Goal: Task Accomplishment & Management: Manage account settings

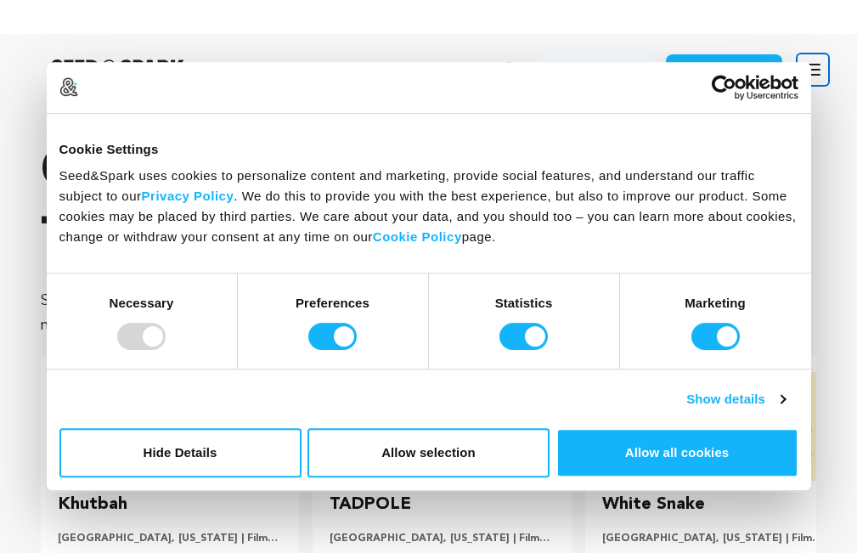
click at [822, 67] on icon "button" at bounding box center [812, 69] width 20 height 20
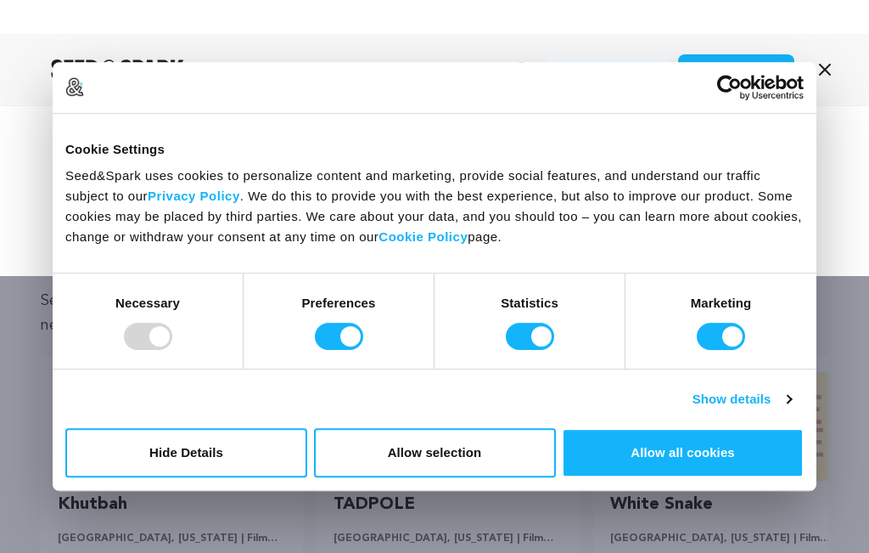
click at [793, 398] on div "Consent Selection Necessary Preferences Statistics Marketing Show details" at bounding box center [435, 344] width 764 height 142
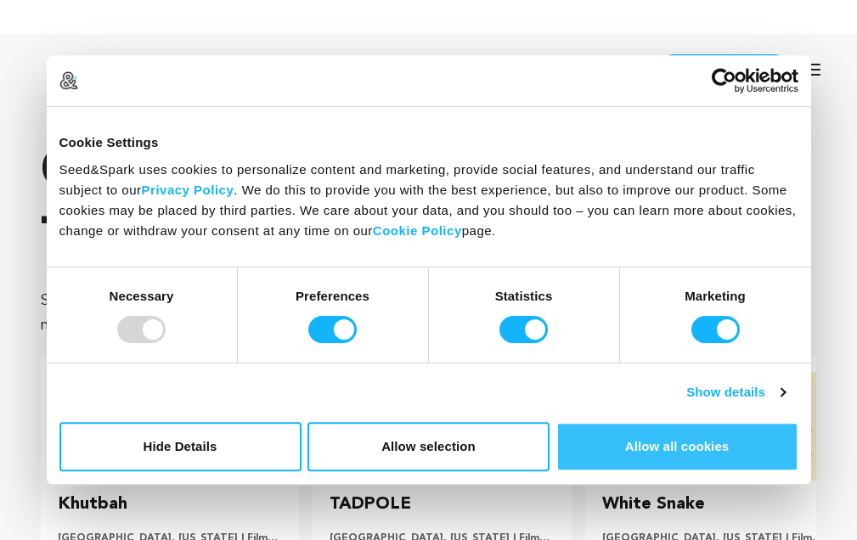
click at [721, 451] on button "Allow all cookies" at bounding box center [677, 446] width 242 height 49
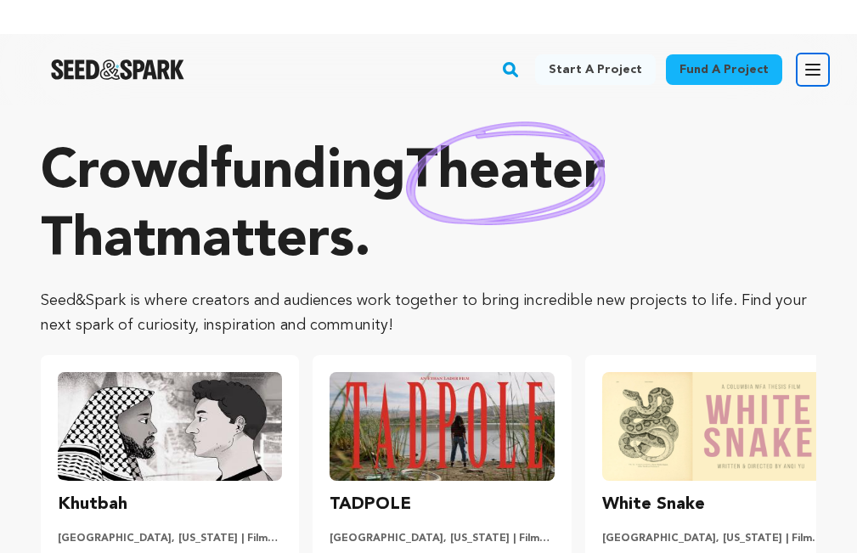
click at [807, 72] on icon "button" at bounding box center [812, 69] width 20 height 20
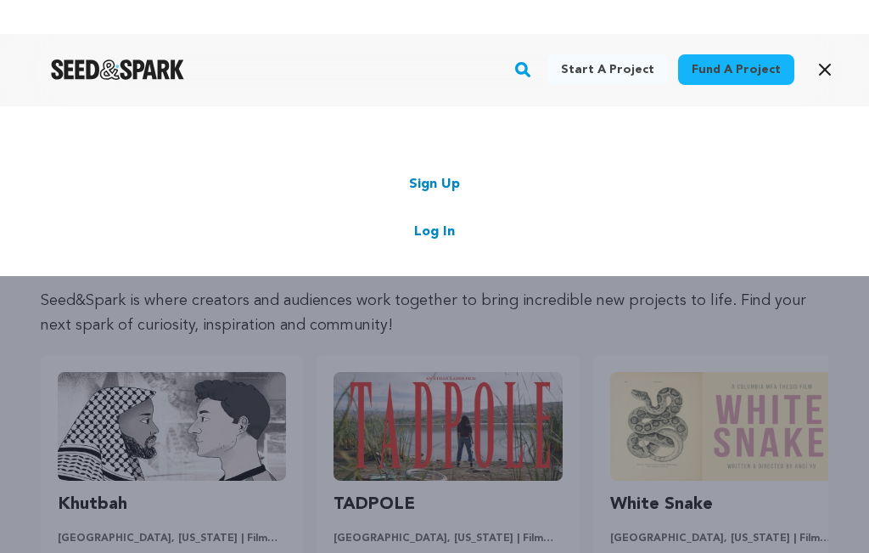
click at [435, 181] on link "Sign Up" at bounding box center [434, 184] width 51 height 20
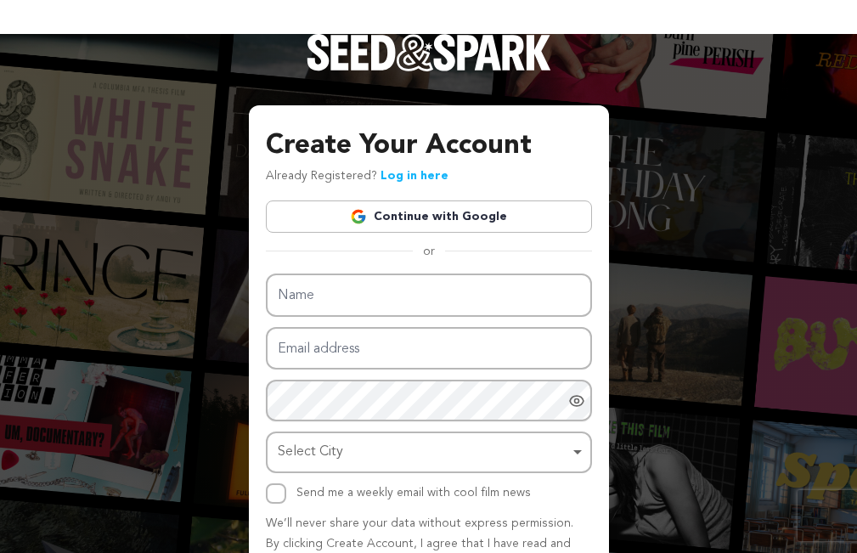
click at [468, 215] on link "Continue with Google" at bounding box center [429, 216] width 326 height 32
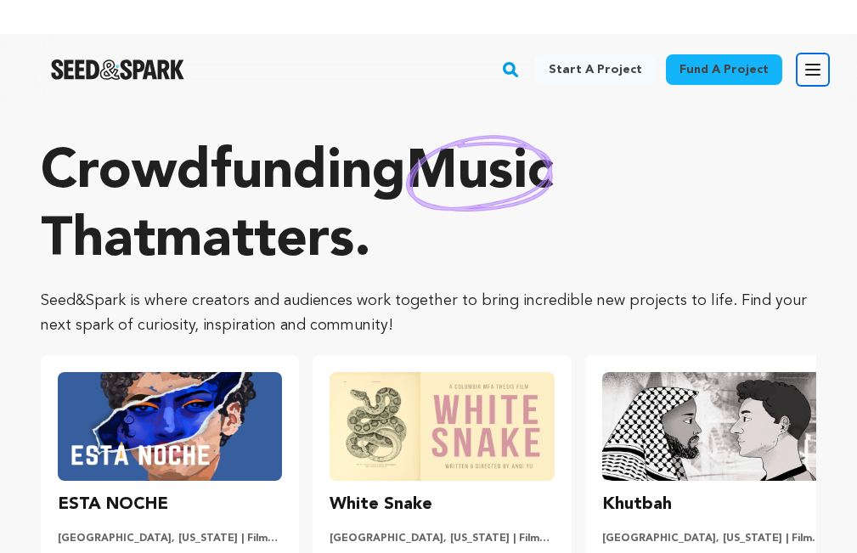
click at [815, 70] on icon "button" at bounding box center [813, 70] width 14 height 10
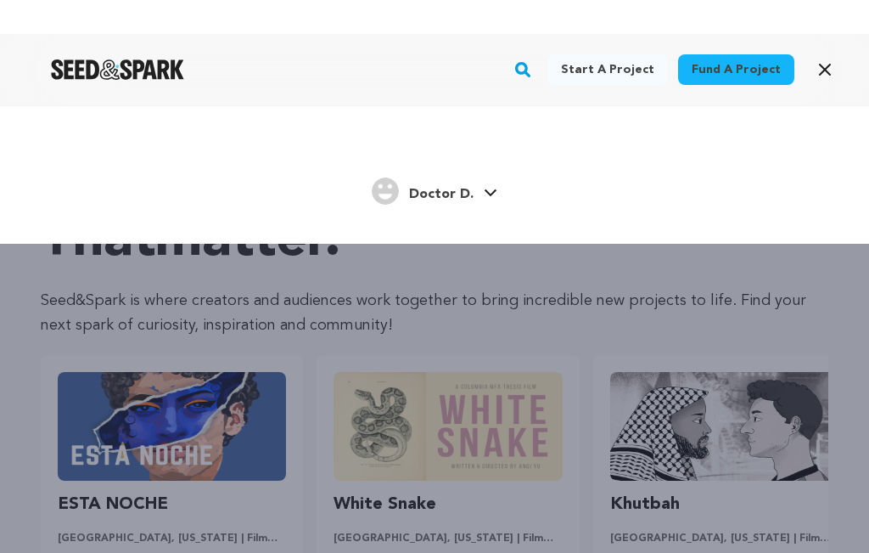
click at [418, 191] on span "Doctor D." at bounding box center [441, 195] width 65 height 14
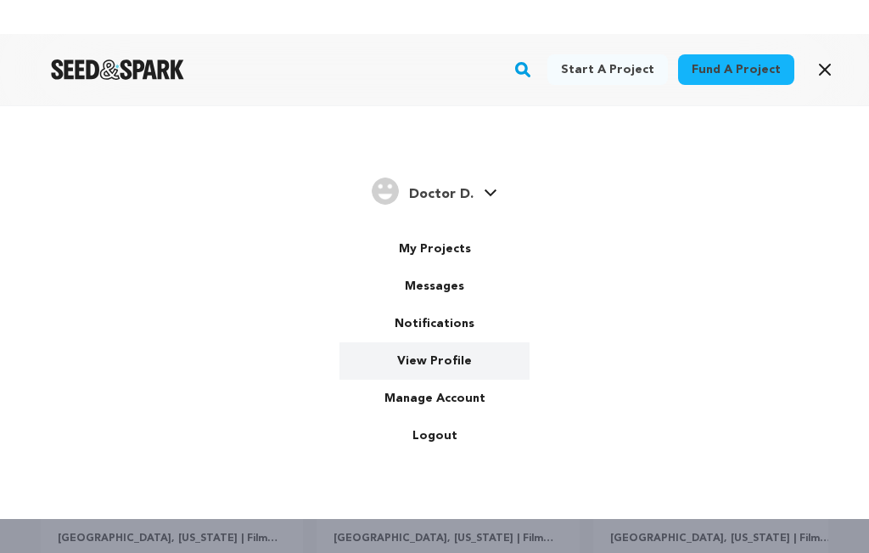
click at [445, 363] on link "View Profile" at bounding box center [435, 360] width 190 height 37
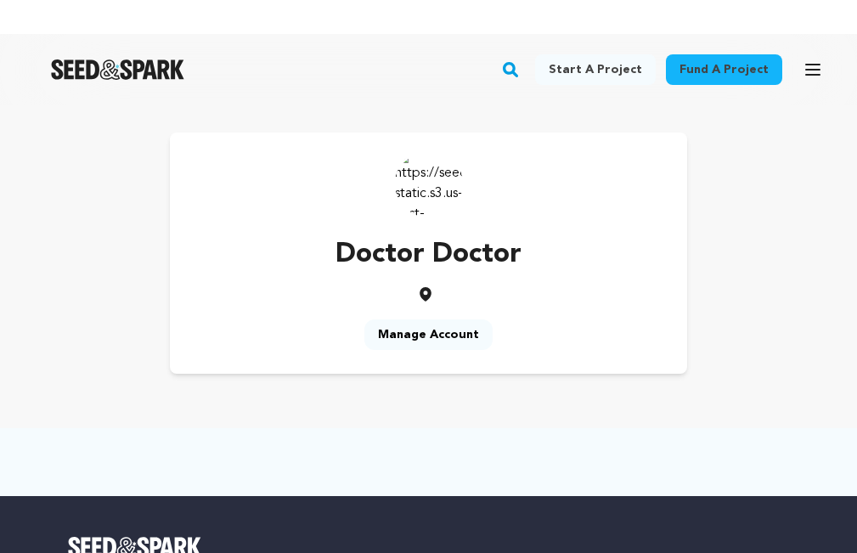
click at [443, 330] on link "Manage Account" at bounding box center [428, 334] width 128 height 31
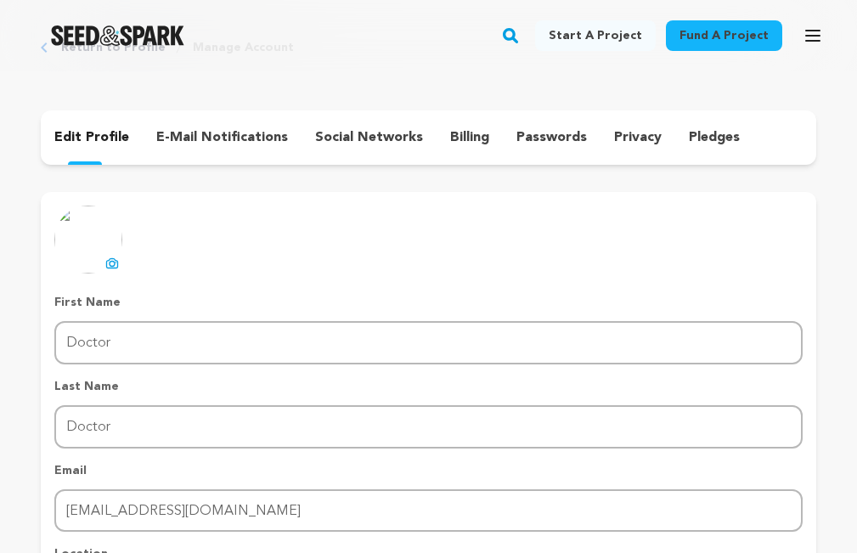
scroll to position [142, 0]
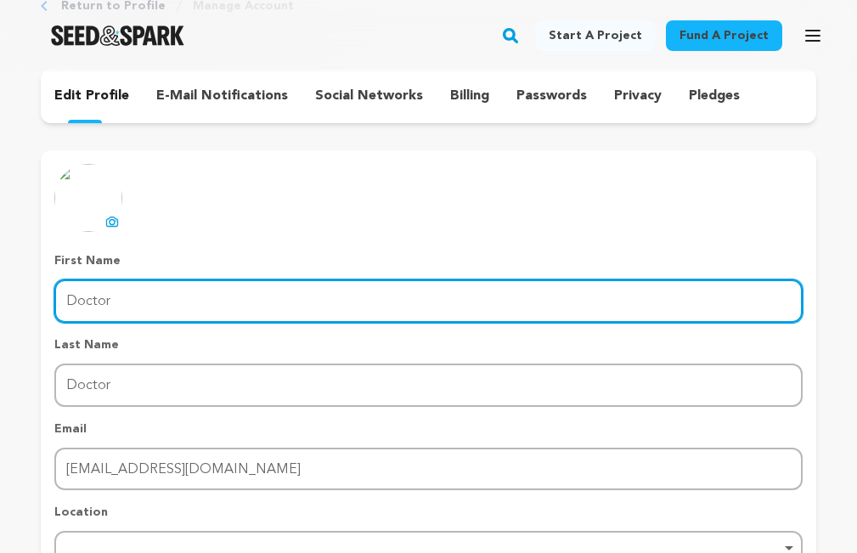
drag, startPoint x: 126, startPoint y: 301, endPoint x: 0, endPoint y: 293, distance: 125.9
click at [0, 293] on div "Return to Profile Manage Account edit profile e-mail notifications social netwo…" at bounding box center [428, 320] width 857 height 714
paste input "手机号数据库列表"
drag, startPoint x: 191, startPoint y: 305, endPoint x: 135, endPoint y: 302, distance: 56.1
click at [135, 302] on input "手机号数据库列表" at bounding box center [428, 300] width 748 height 43
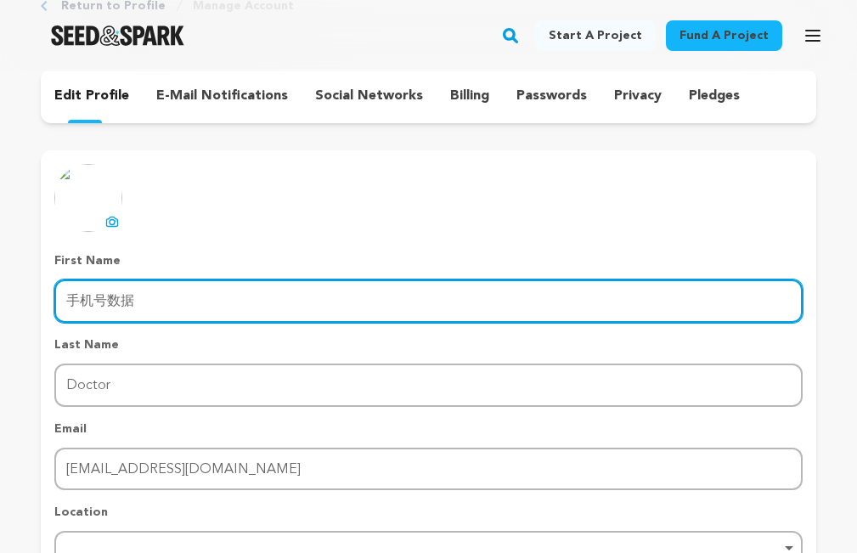
type input "手机号数据"
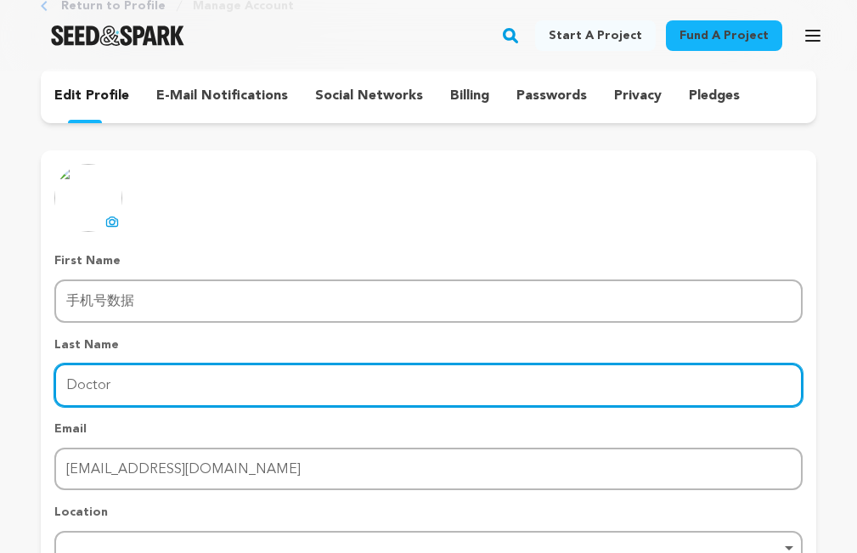
drag, startPoint x: 118, startPoint y: 381, endPoint x: 0, endPoint y: 374, distance: 118.2
click at [0, 374] on div "Return to Profile Manage Account edit profile e-mail notifications social netwo…" at bounding box center [428, 320] width 857 height 714
paste input "库列表"
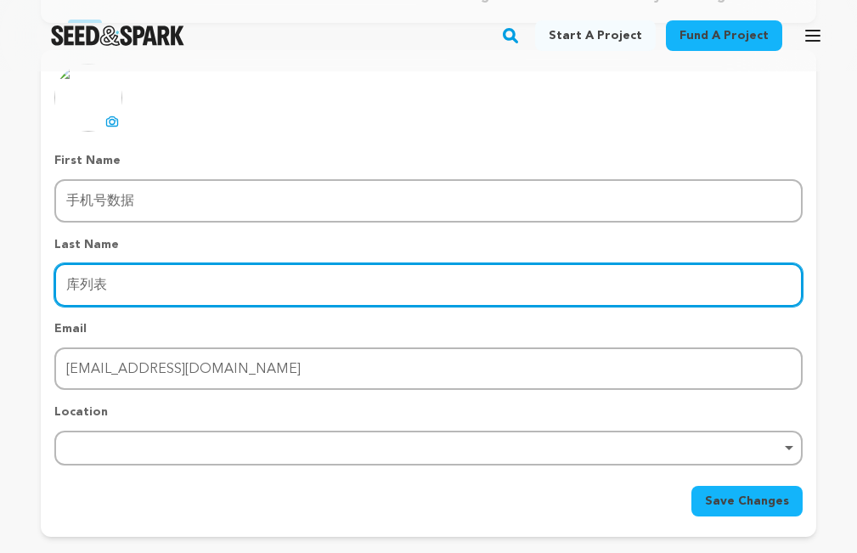
scroll to position [283, 0]
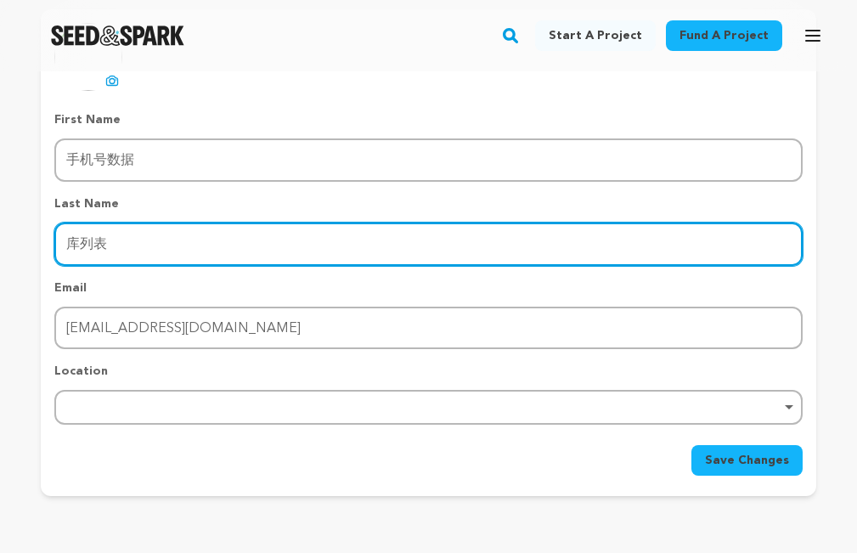
click at [84, 393] on div "Remove item" at bounding box center [428, 407] width 748 height 35
type input "库列表"
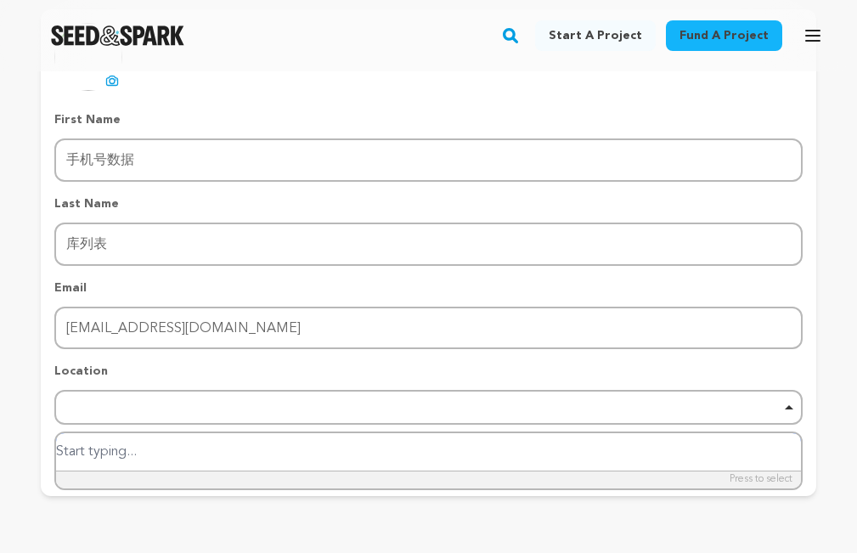
click at [108, 453] on input "search" at bounding box center [428, 452] width 745 height 38
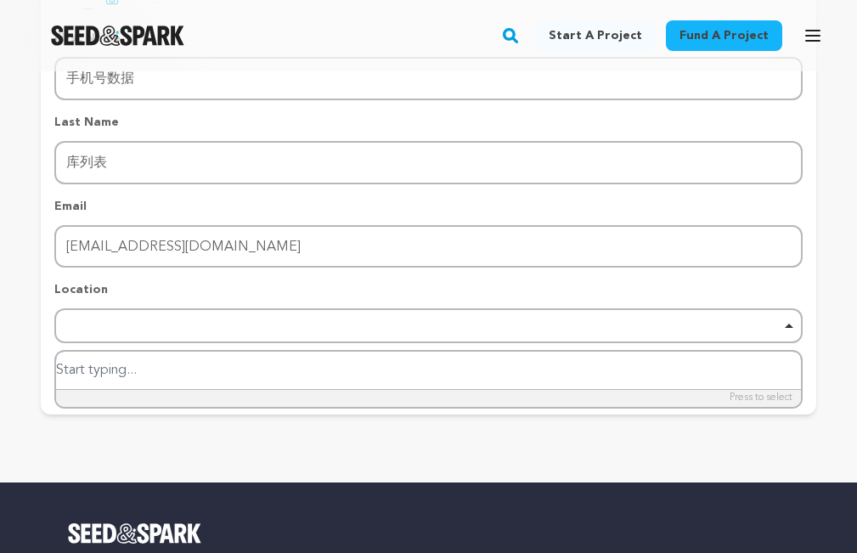
scroll to position [425, 0]
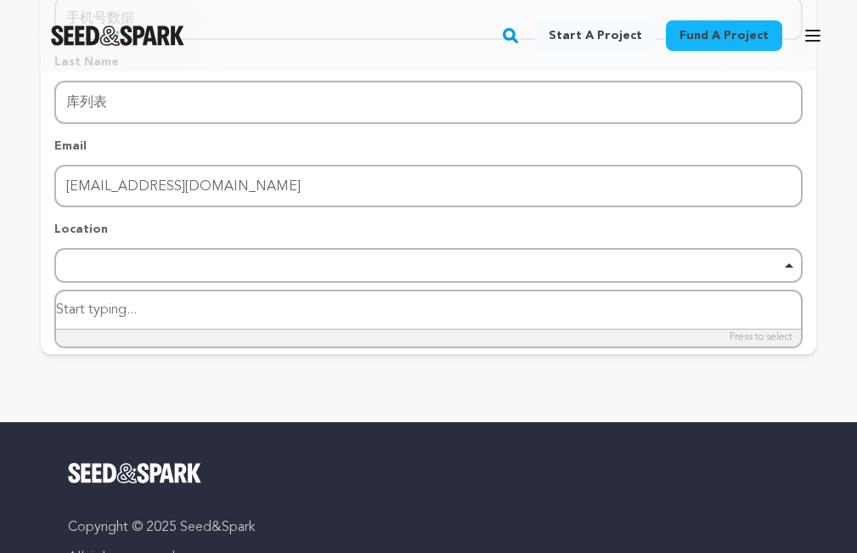
click at [91, 315] on input "search" at bounding box center [428, 310] width 745 height 38
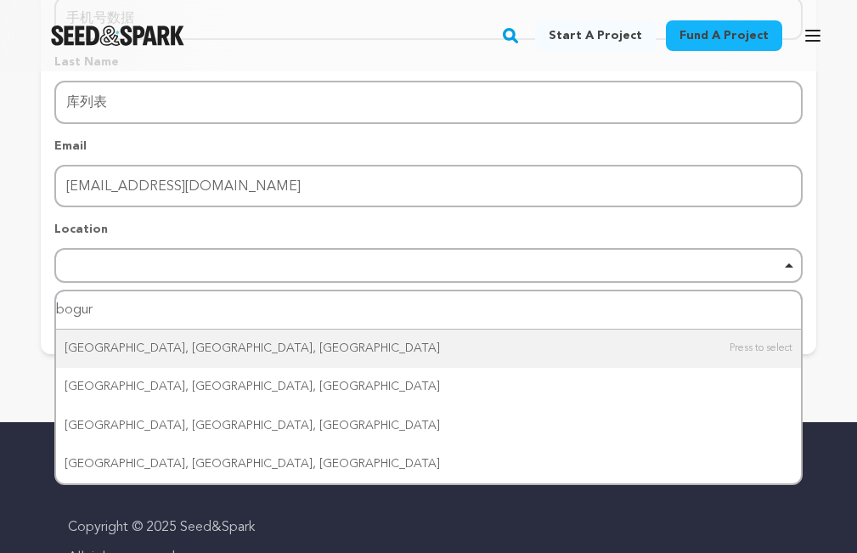
type input "bogura"
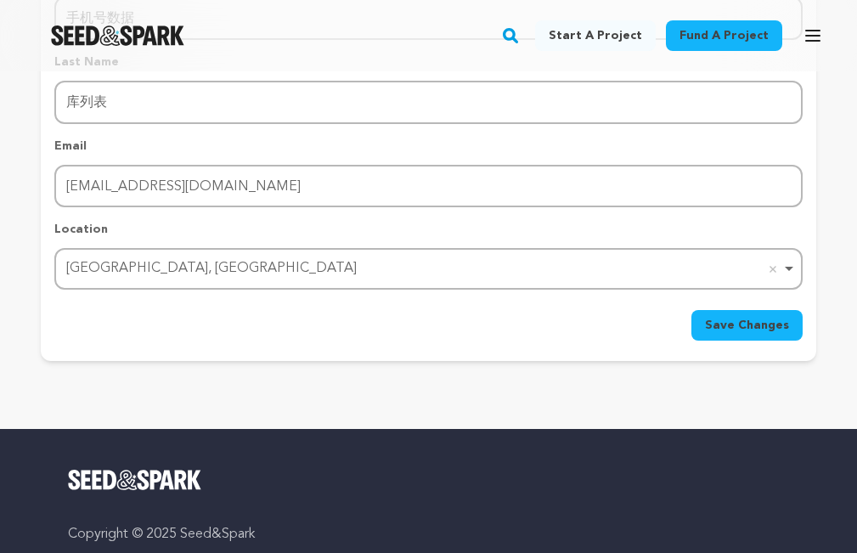
click at [750, 325] on span "Save Changes" at bounding box center [747, 325] width 84 height 17
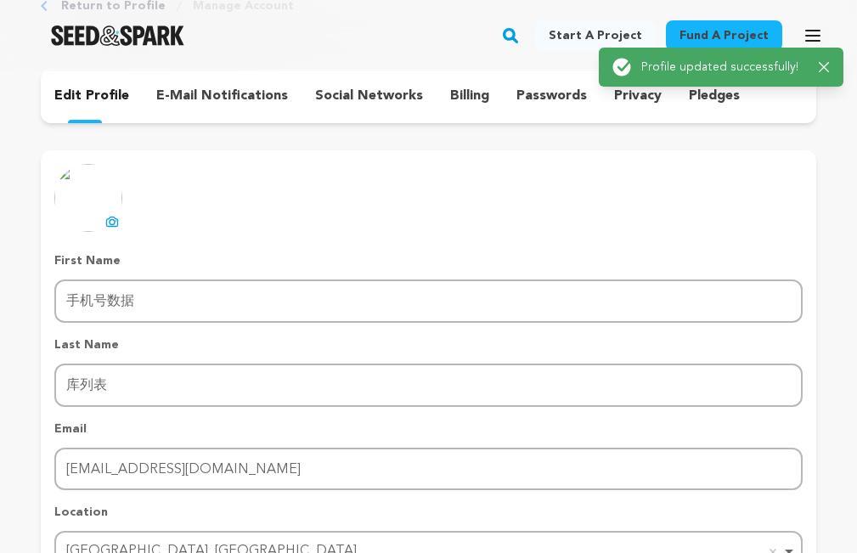
scroll to position [0, 0]
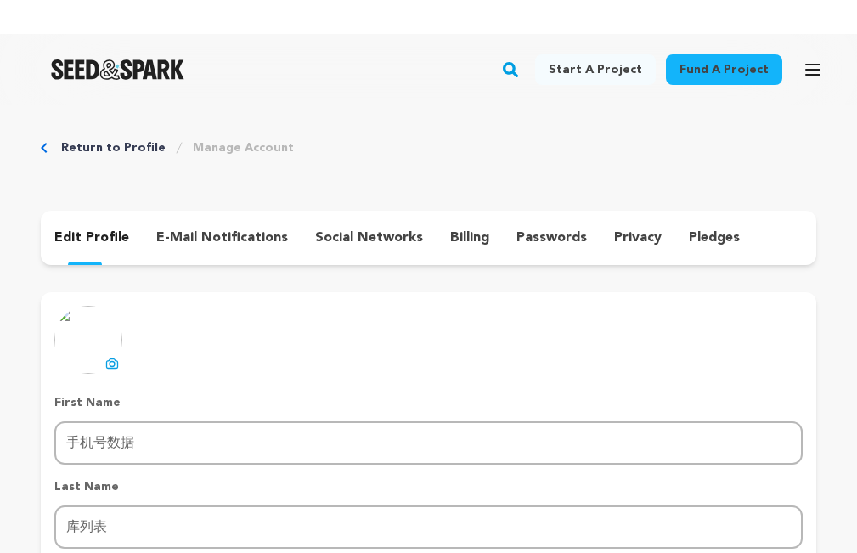
click at [108, 362] on icon at bounding box center [112, 364] width 14 height 14
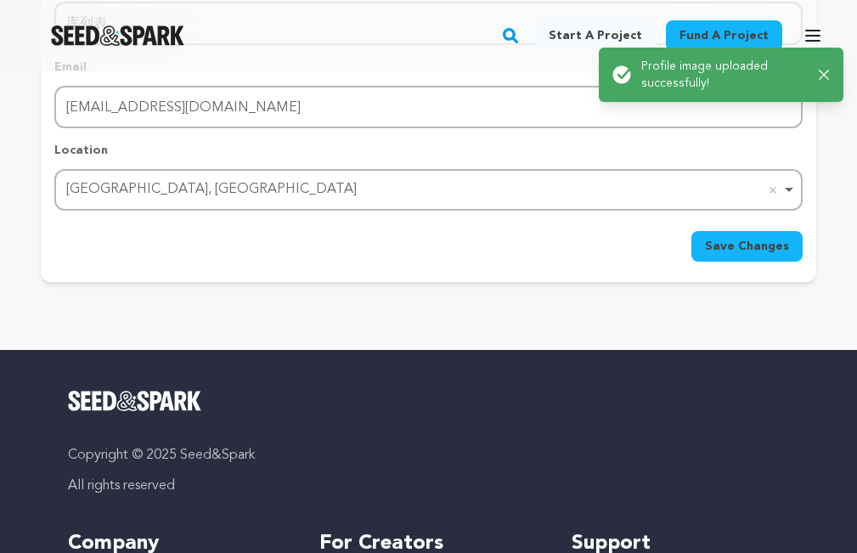
scroll to position [566, 0]
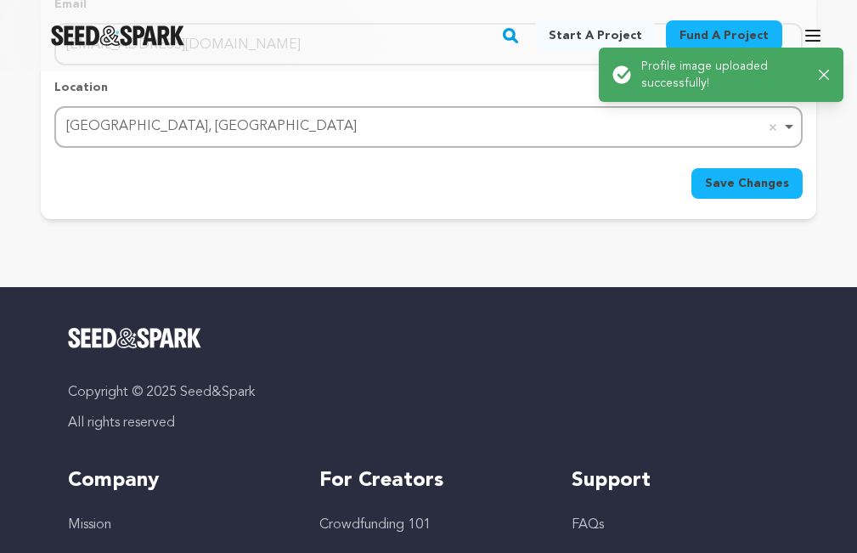
click at [765, 184] on span "Save Changes" at bounding box center [747, 183] width 84 height 17
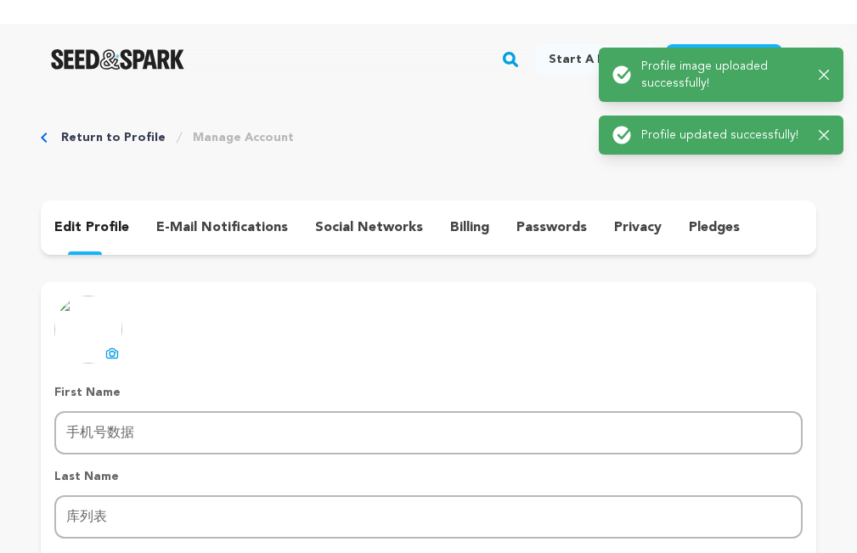
scroll to position [0, 0]
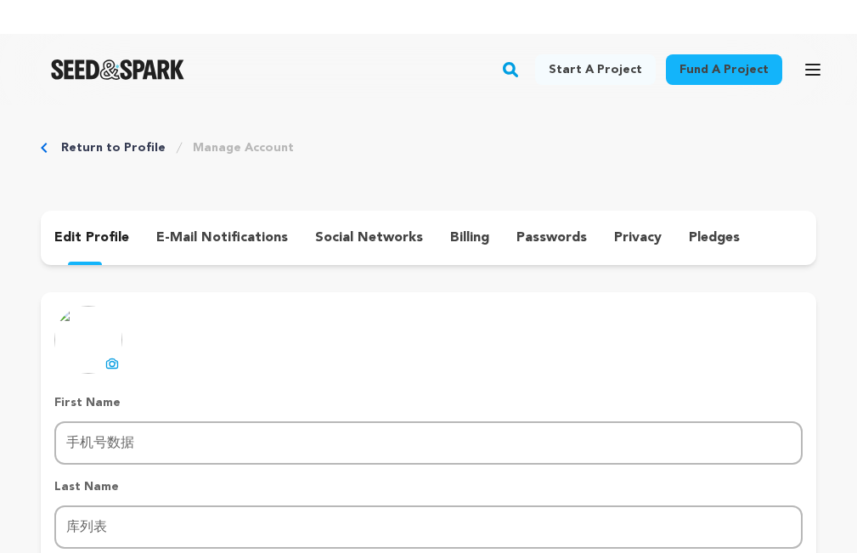
click at [134, 150] on link "Return to Profile" at bounding box center [113, 147] width 104 height 17
